Goal: Task Accomplishment & Management: Manage account settings

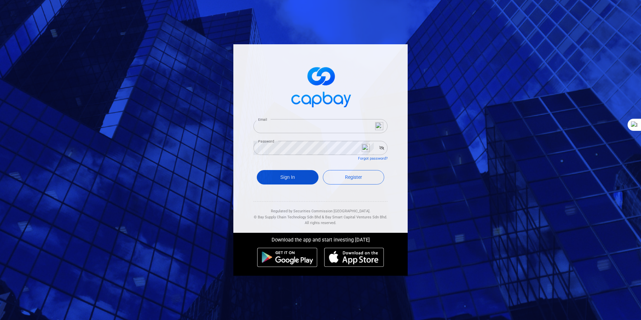
type input "[EMAIL_ADDRESS][DOMAIN_NAME]"
click at [283, 175] on button "Sign In" at bounding box center [288, 177] width 62 height 14
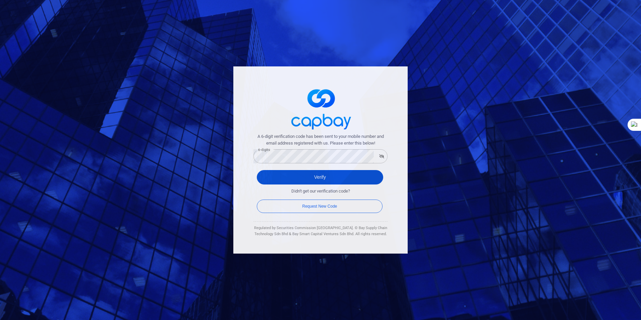
click at [321, 176] on button "Verify" at bounding box center [320, 177] width 126 height 14
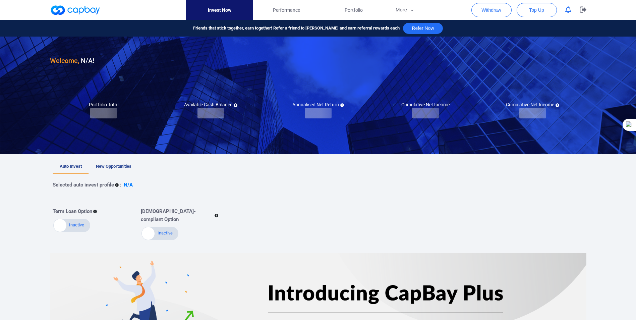
checkbox input "true"
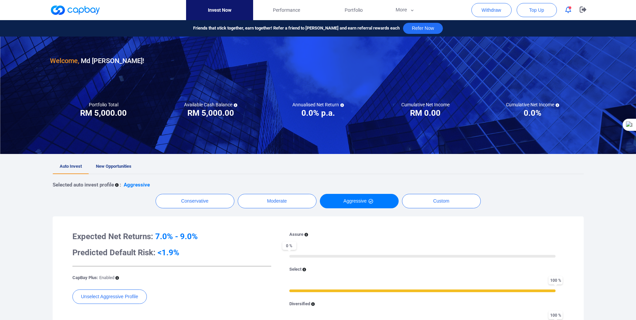
click at [569, 9] on icon "button" at bounding box center [568, 9] width 6 height 7
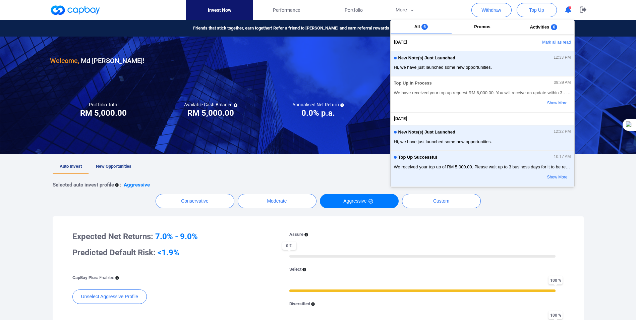
click at [224, 165] on ul "Auto Invest New Opportunities" at bounding box center [318, 166] width 531 height 15
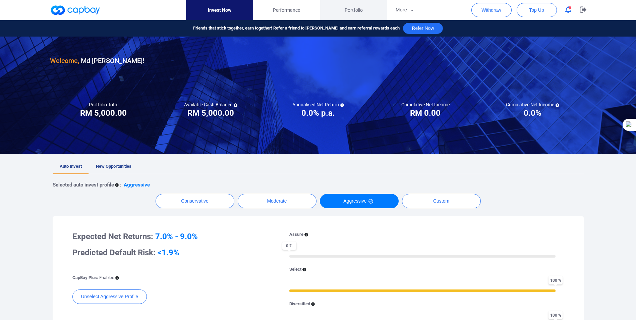
click at [355, 10] on span "Portfolio" at bounding box center [354, 9] width 18 height 7
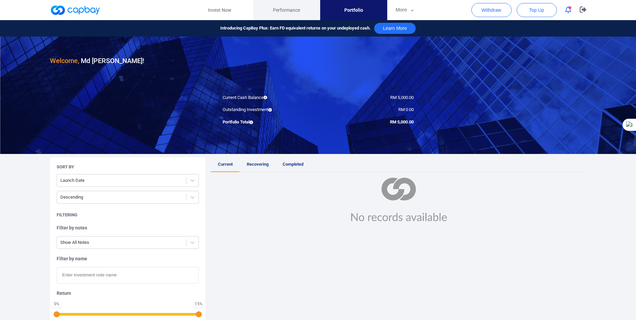
click at [286, 9] on span "Performance" at bounding box center [286, 9] width 27 height 7
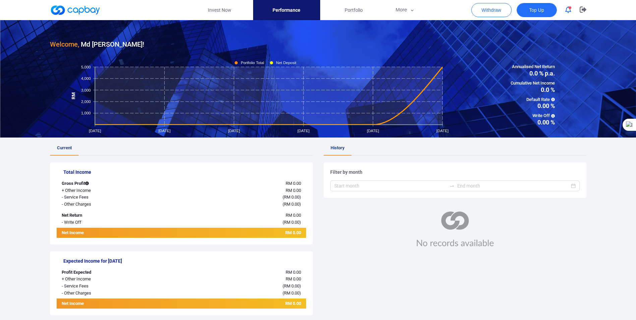
click at [534, 10] on span "Top Up" at bounding box center [536, 10] width 15 height 7
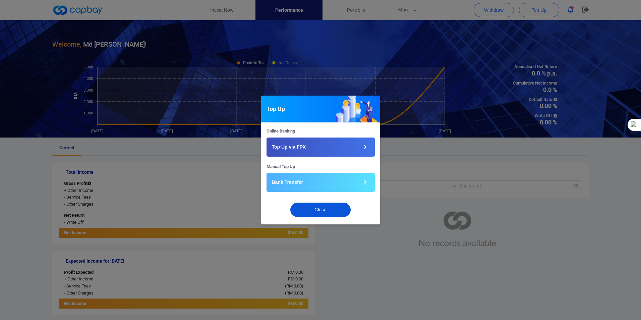
click at [305, 213] on button "Close" at bounding box center [320, 210] width 60 height 14
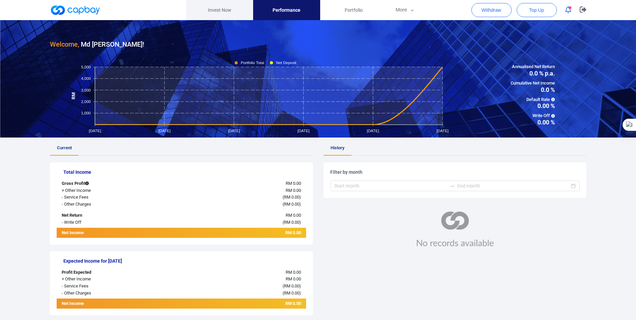
click at [214, 10] on link "Invest Now" at bounding box center [219, 10] width 67 height 20
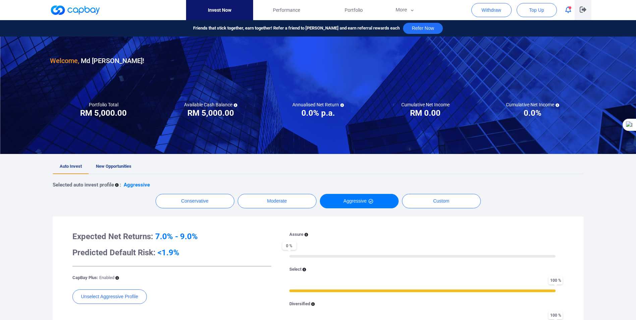
click at [582, 8] on icon "button" at bounding box center [583, 9] width 7 height 6
